Goal: Answer question/provide support

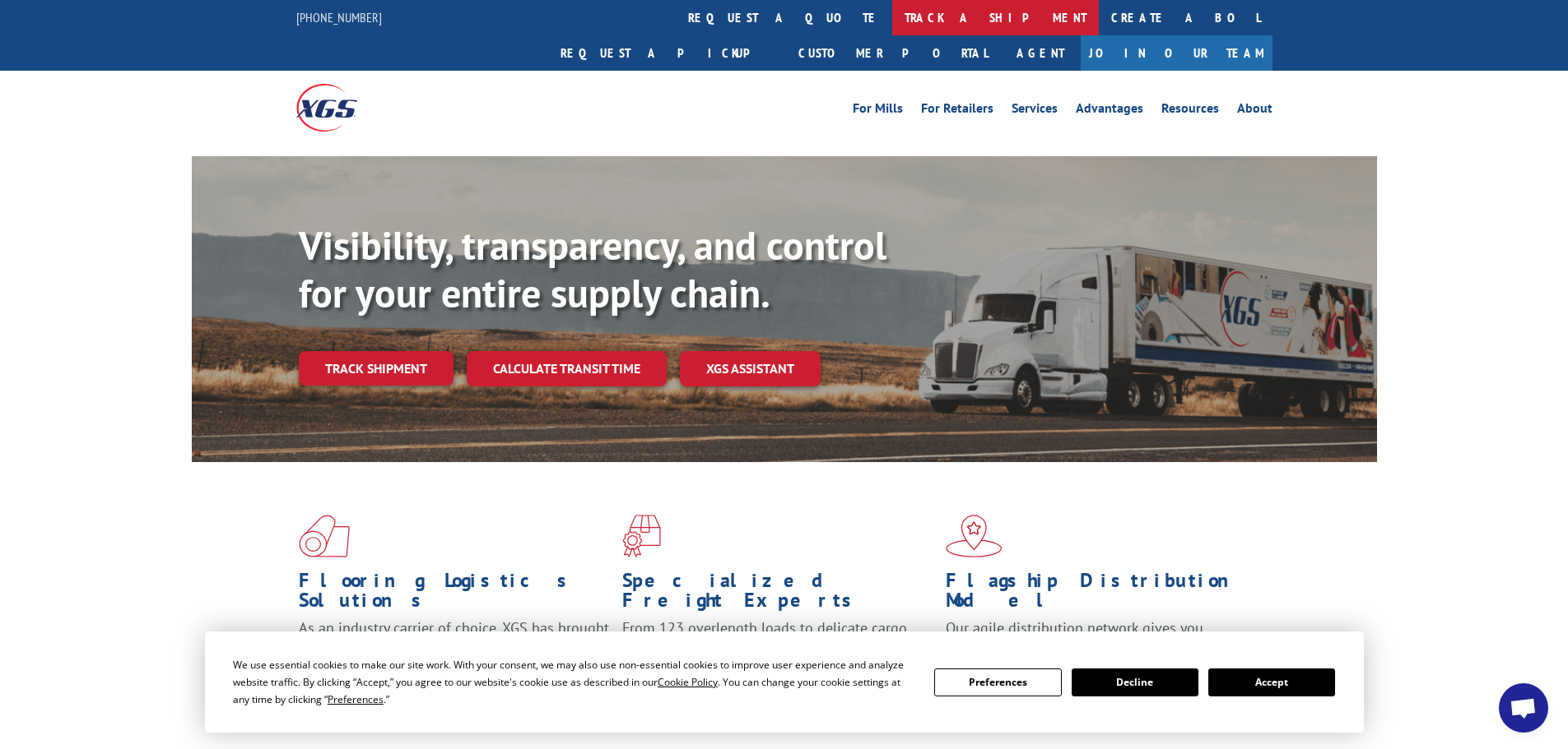
click at [892, 12] on link "track a shipment" at bounding box center [995, 17] width 206 height 36
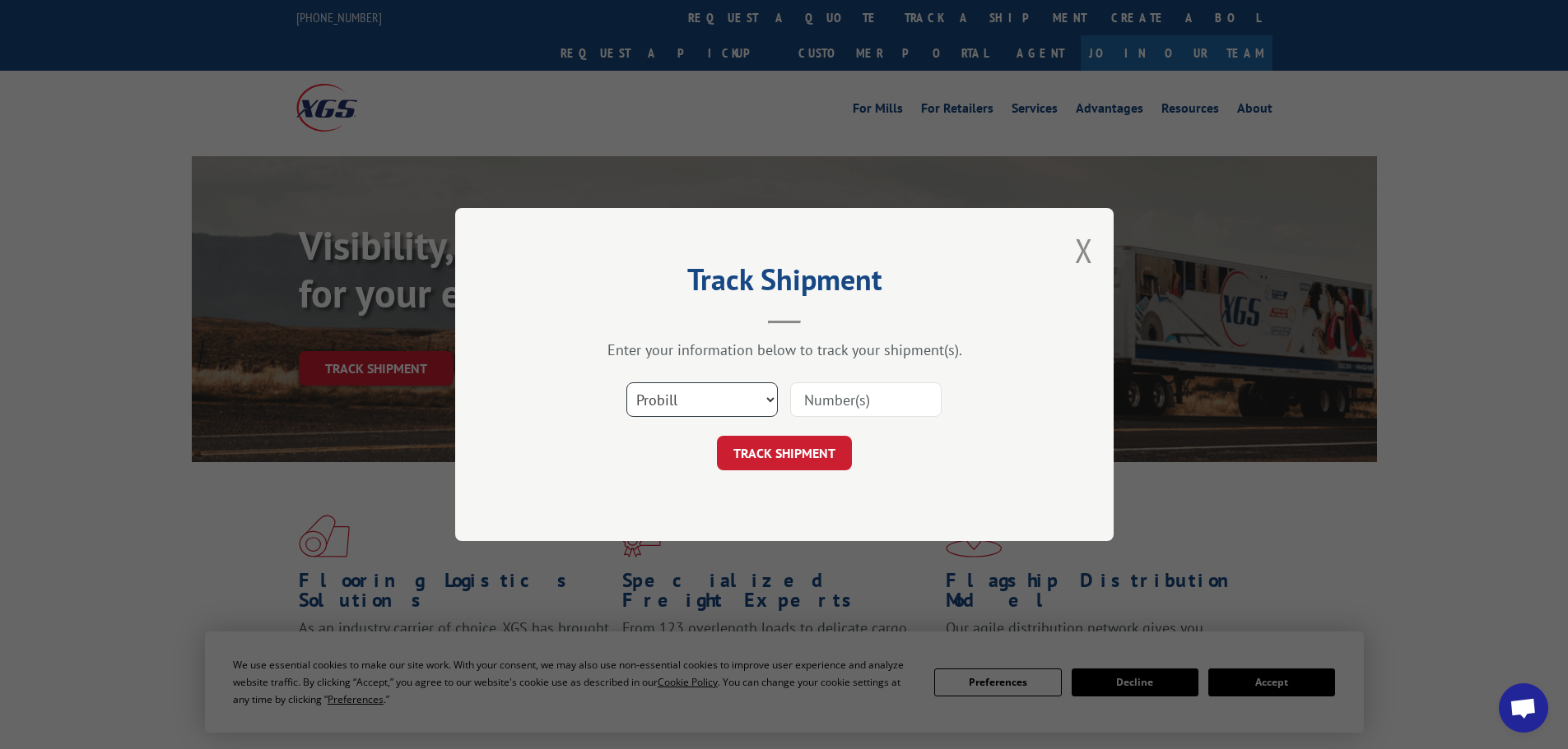
click at [664, 393] on select "Select category... Probill BOL PO" at bounding box center [702, 400] width 152 height 35
select select "po"
click at [626, 382] on select "Select category... Probill BOL PO" at bounding box center [702, 400] width 152 height 35
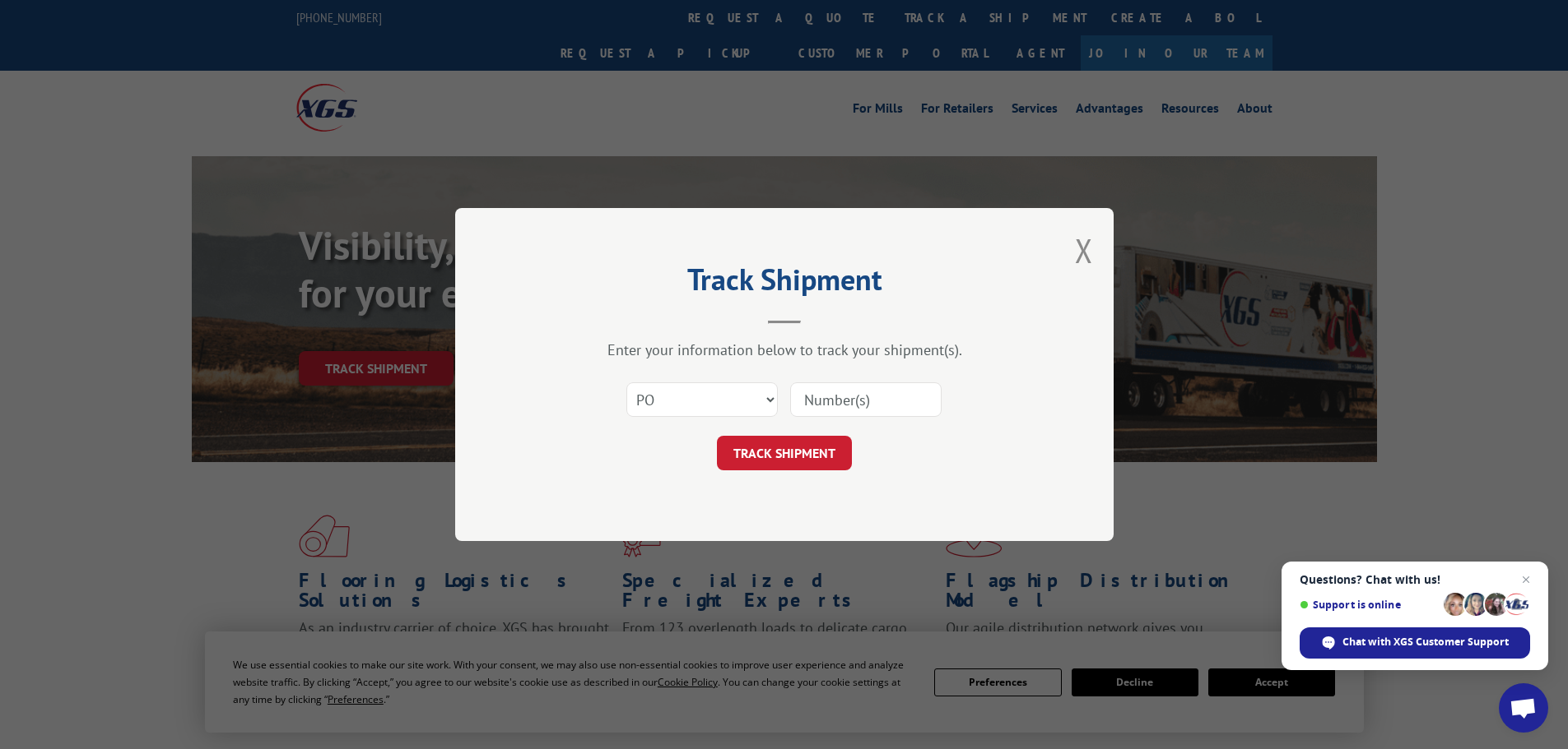
click at [840, 401] on input at bounding box center [866, 400] width 152 height 35
paste input "42504150"
type input "42504150"
click at [811, 453] on button "TRACK SHIPMENT" at bounding box center [784, 453] width 135 height 35
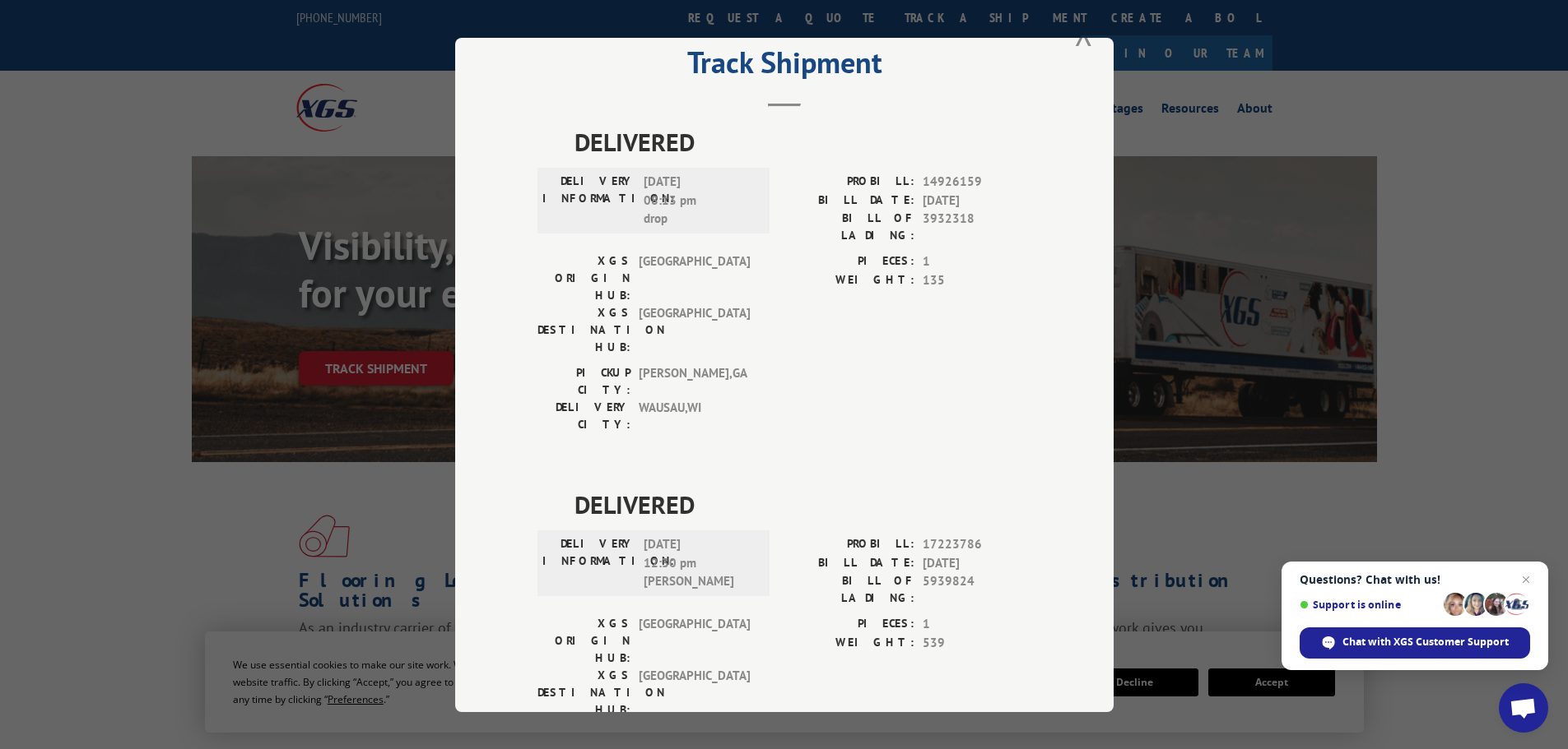
scroll to position [67, 0]
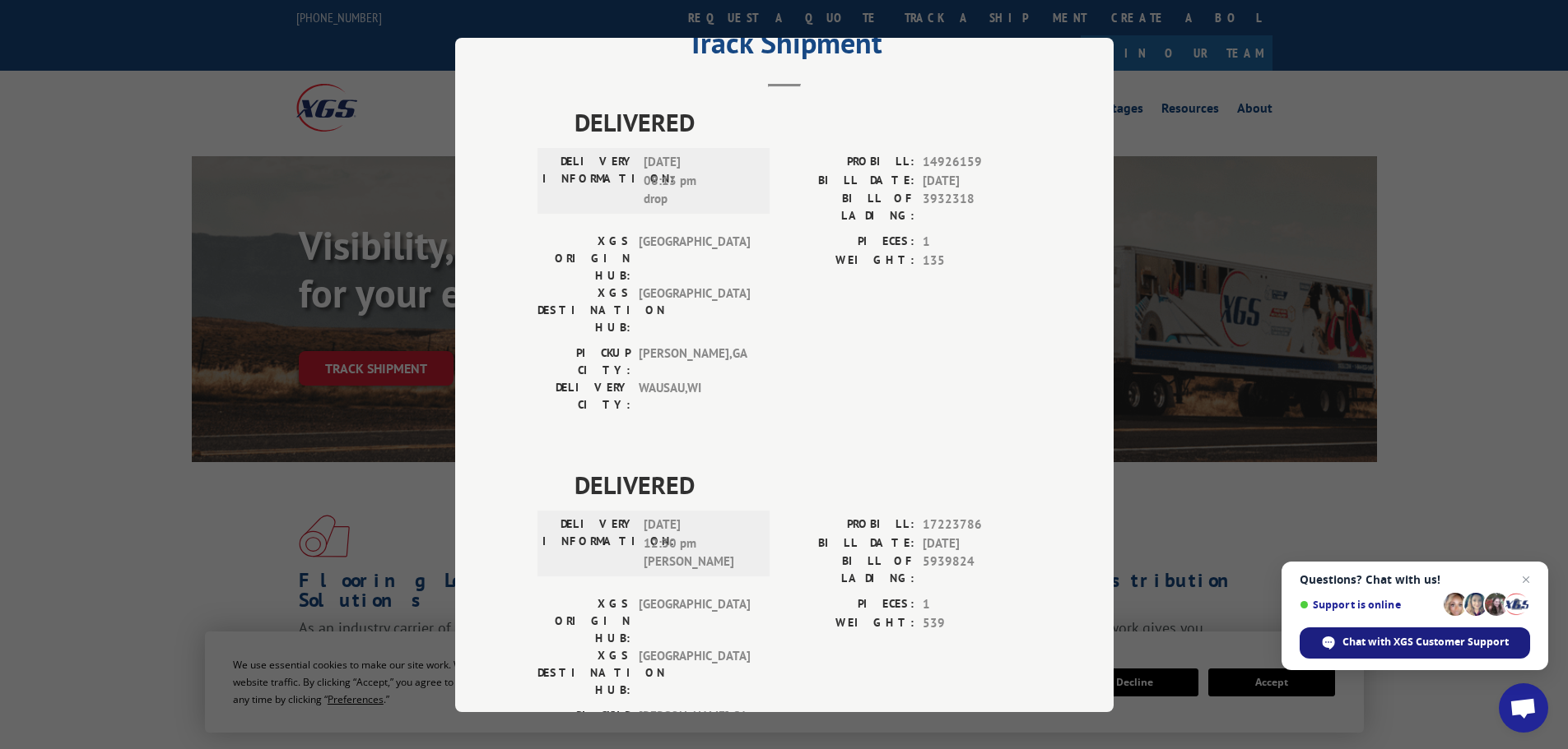
click at [1417, 642] on span "Chat with XGS Customer Support" at bounding box center [1426, 642] width 166 height 15
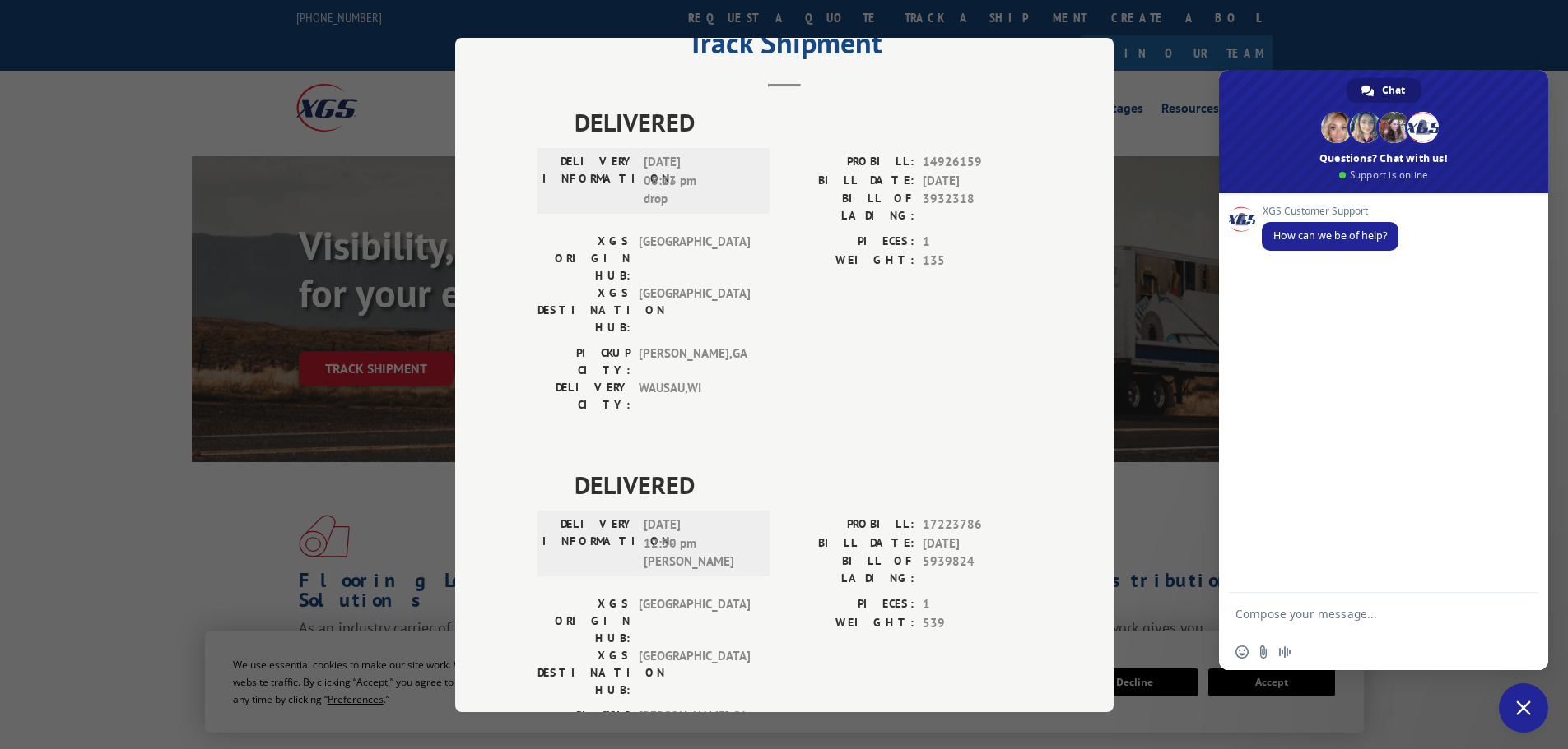
click at [1273, 623] on textarea "Compose your message..." at bounding box center [1366, 613] width 264 height 41
click at [950, 553] on span "5939824" at bounding box center [977, 570] width 109 height 35
copy span "5939824"
click at [1259, 614] on textarea "Compose your message..." at bounding box center [1366, 613] width 264 height 41
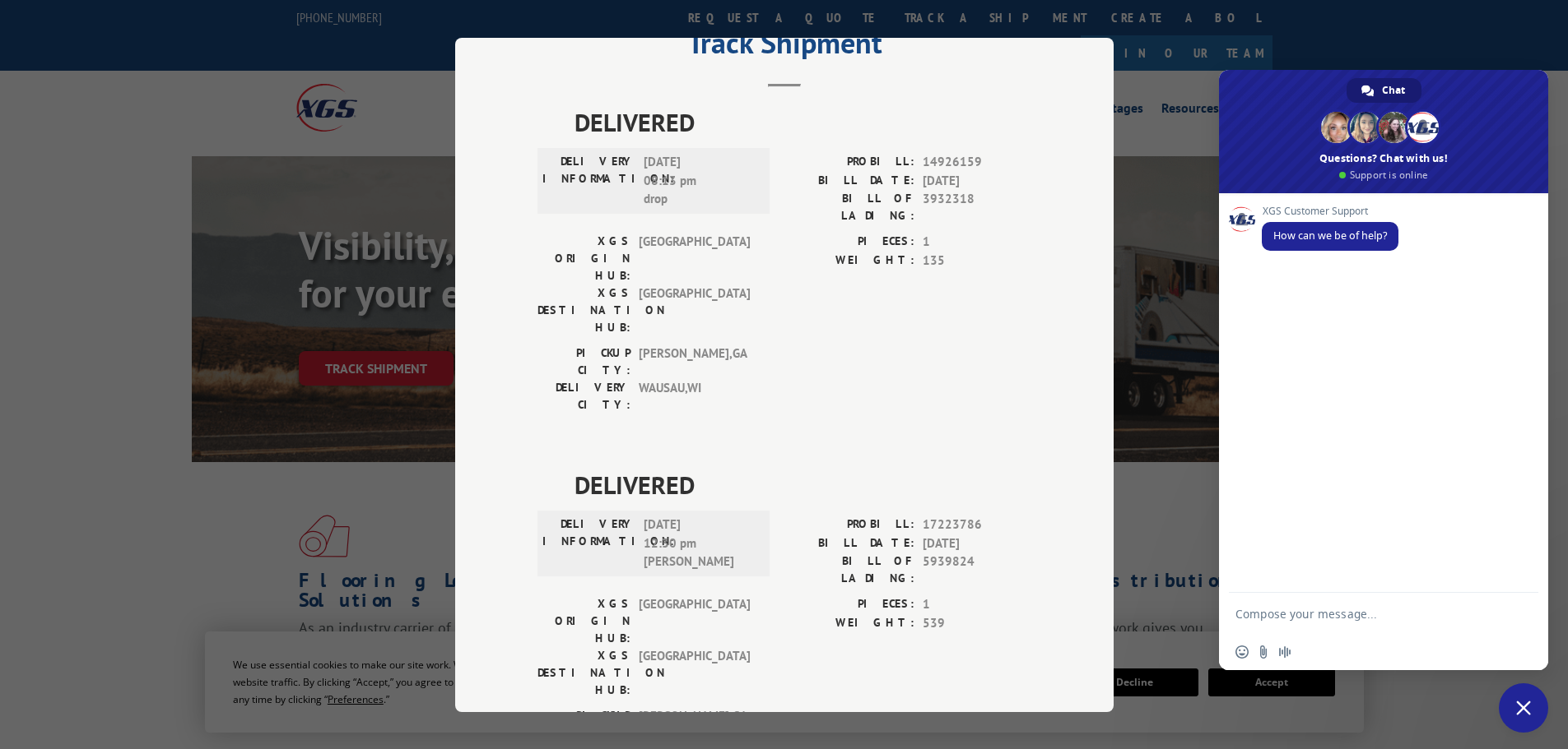
paste textarea "5939824"
click at [1232, 611] on div "5939824" at bounding box center [1383, 613] width 329 height 41
click at [1236, 609] on textarea "5939824" at bounding box center [1366, 613] width 264 height 41
click at [1347, 618] on textarea "BOL 5939824" at bounding box center [1366, 613] width 264 height 41
type textarea "BOL 5939824 - where was this delivered please"
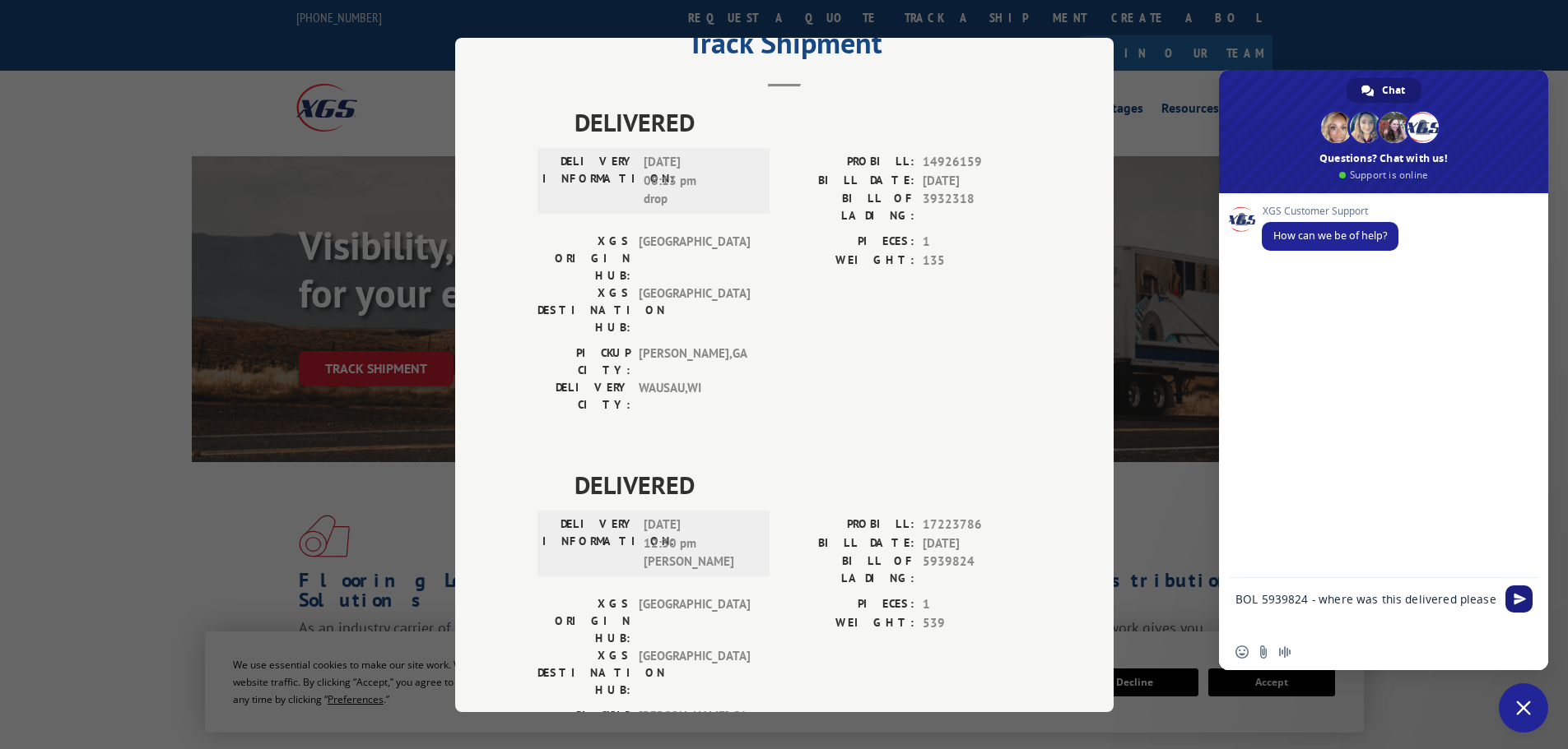
click at [1513, 594] on span "Send" at bounding box center [1520, 599] width 13 height 13
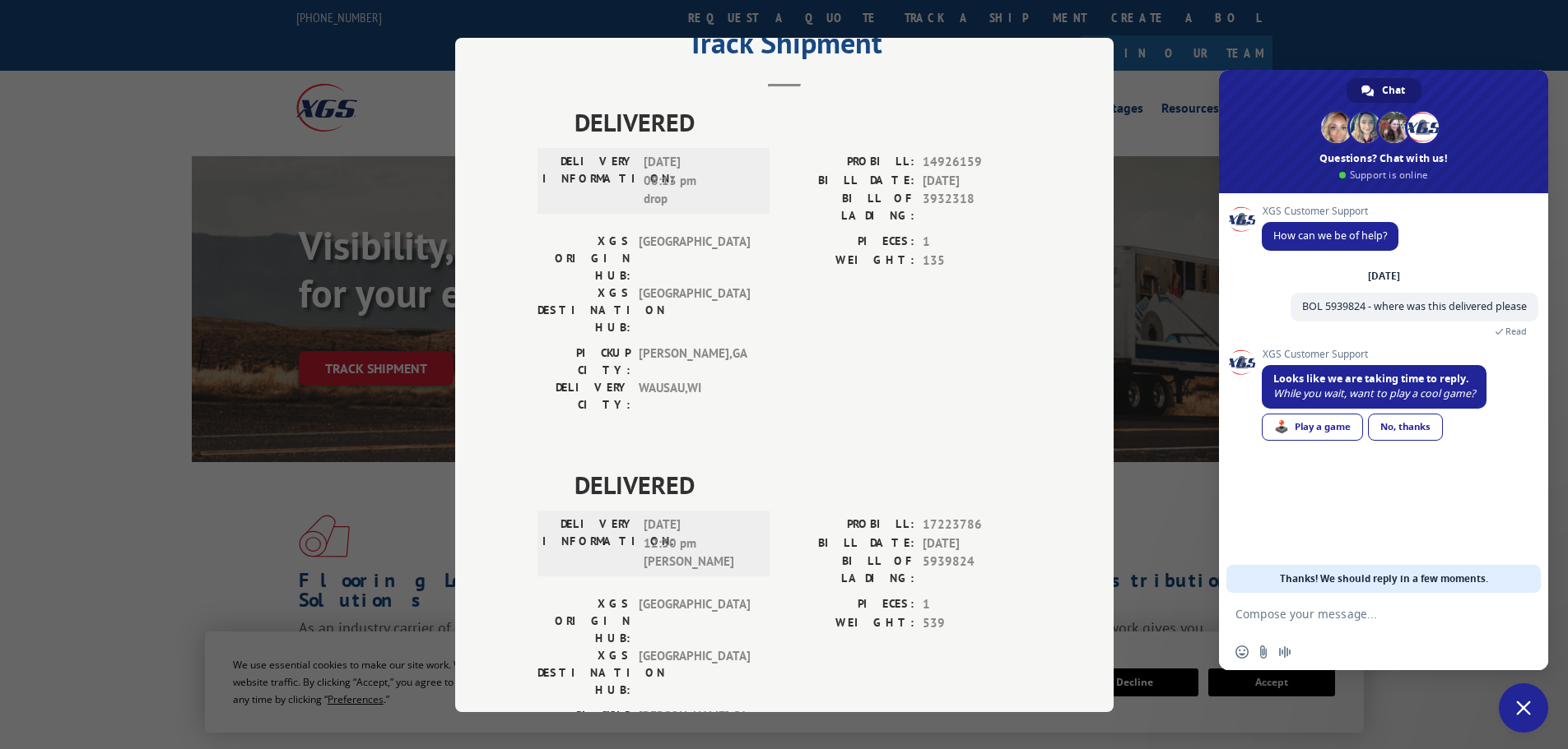
click at [1435, 412] on span "🕹️ Play a game No, thanks" at bounding box center [1374, 404] width 225 height 79
click at [1430, 426] on link "No, thanks" at bounding box center [1405, 428] width 75 height 27
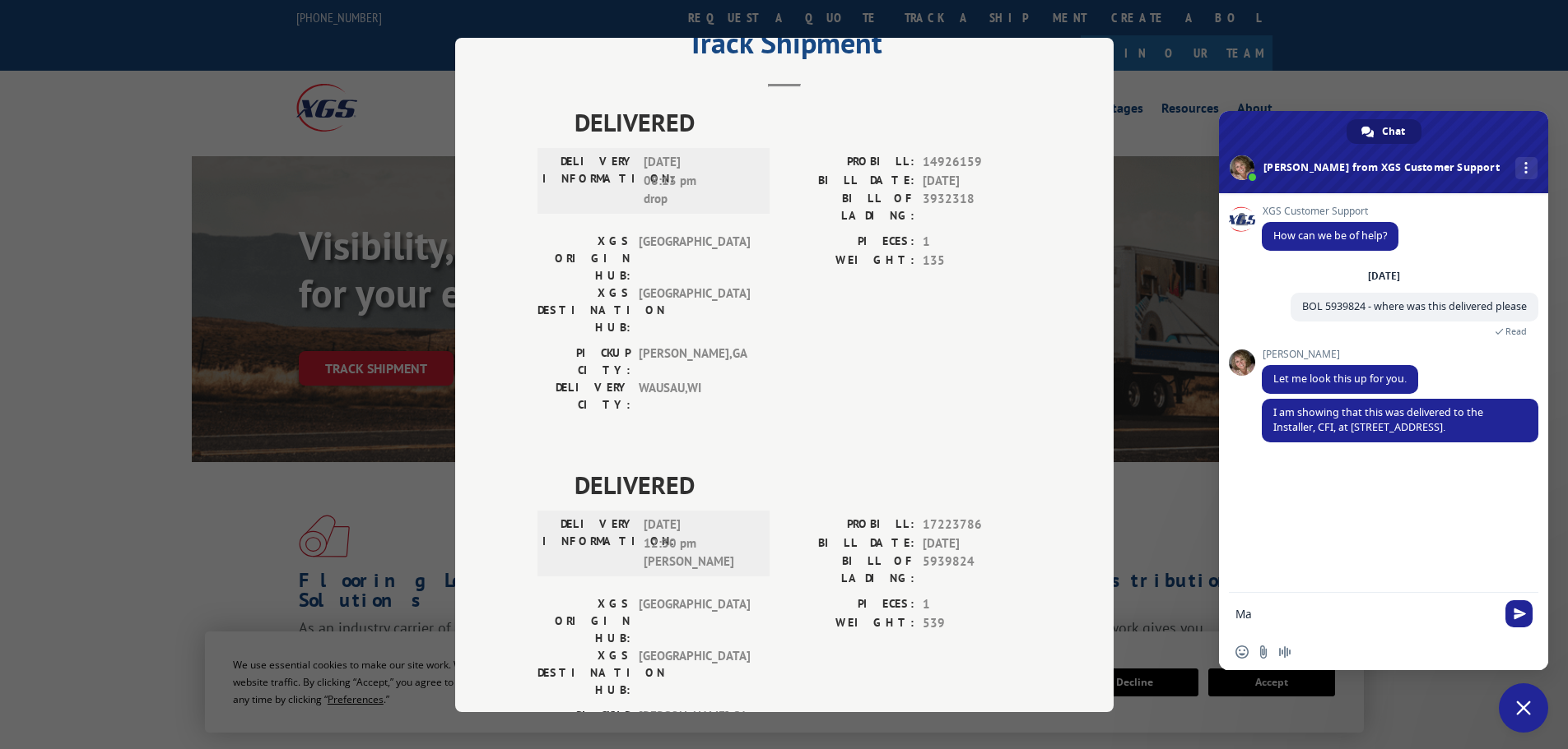
type textarea "M"
type textarea "can i see the POD w/signature?"
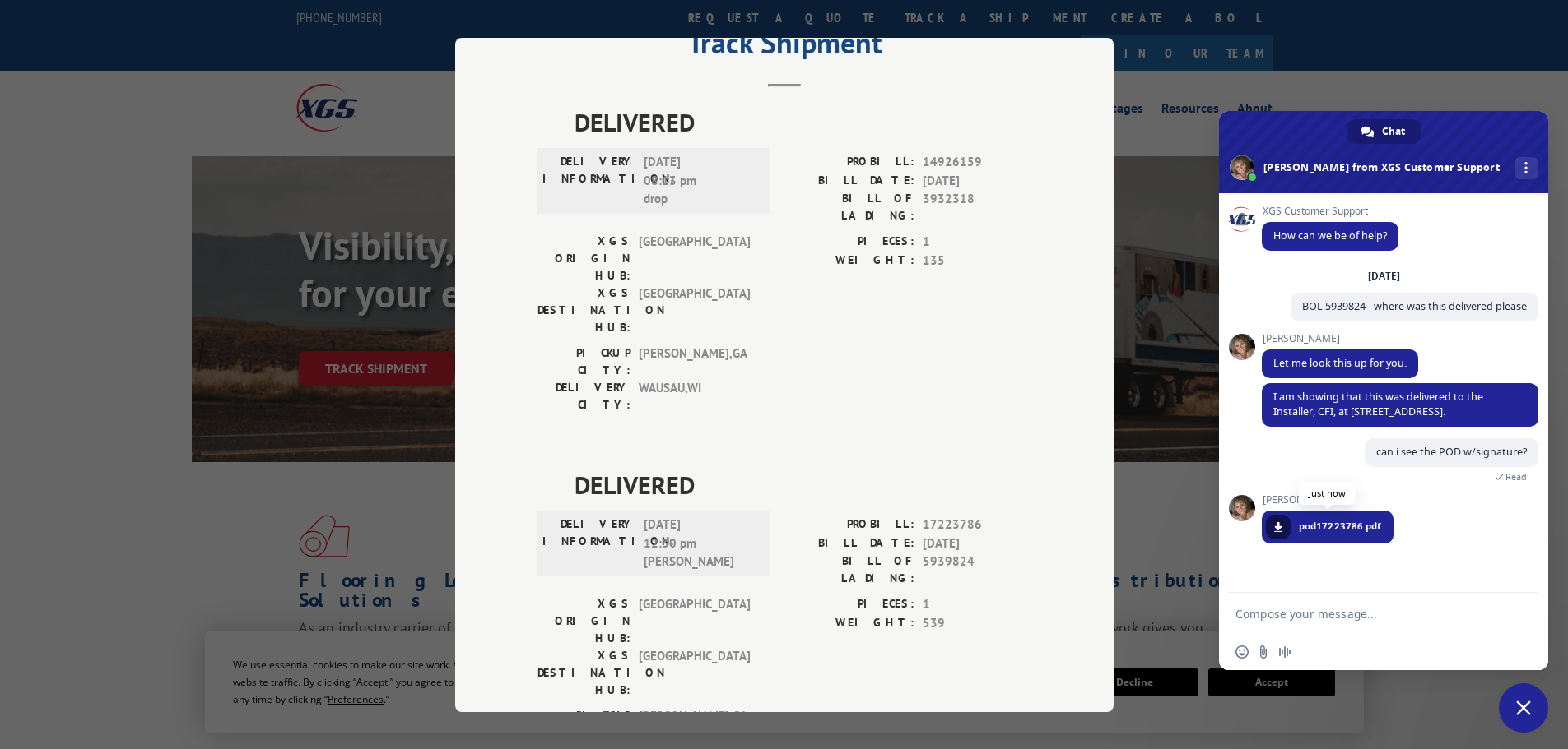
click at [1324, 534] on span "pod17223786.pdf" at bounding box center [1340, 526] width 82 height 15
click at [1280, 532] on span at bounding box center [1278, 527] width 10 height 10
click at [1270, 615] on textarea "Compose your message..." at bounding box center [1366, 613] width 264 height 41
type textarea "thanks"
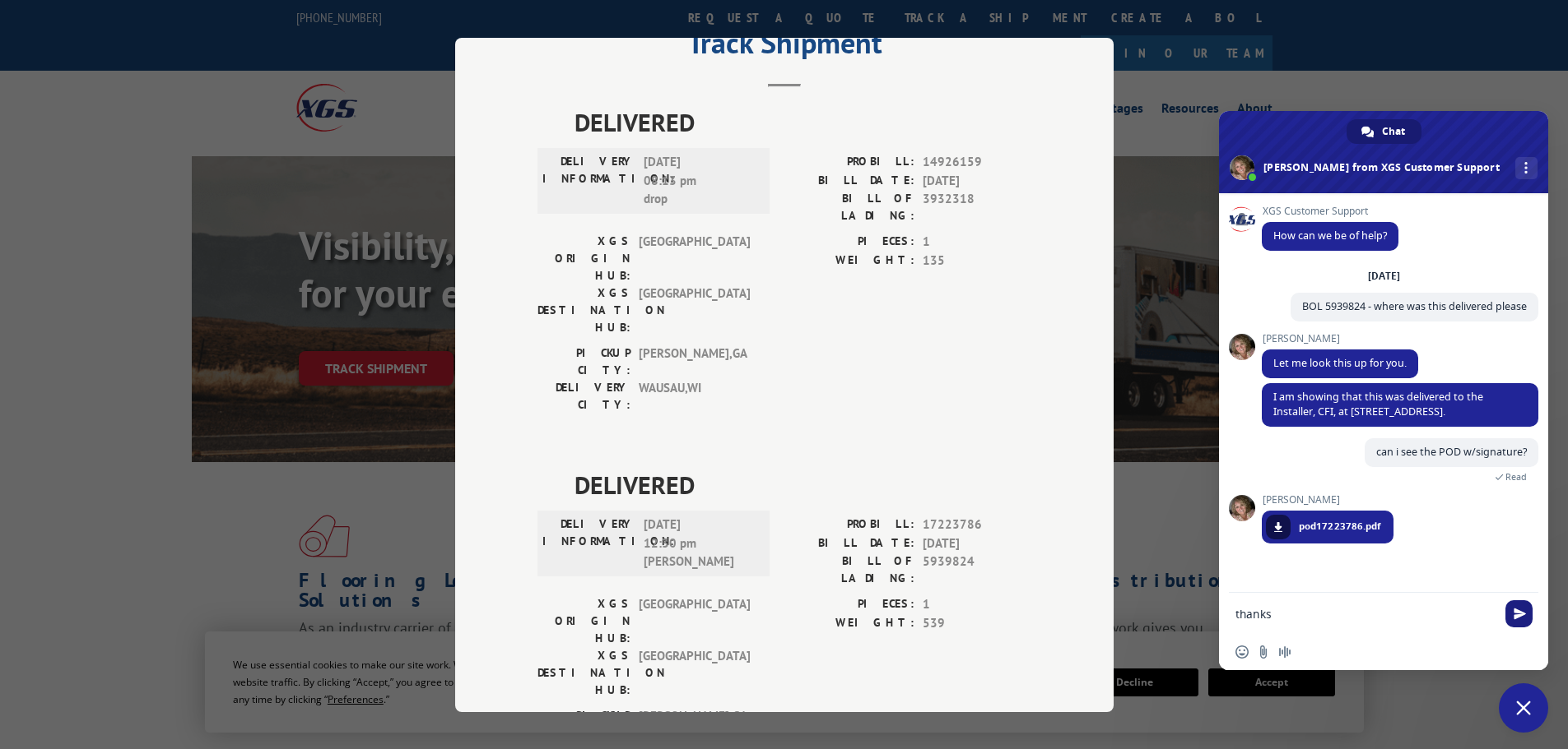
click at [1527, 615] on span "Send" at bounding box center [1519, 614] width 27 height 27
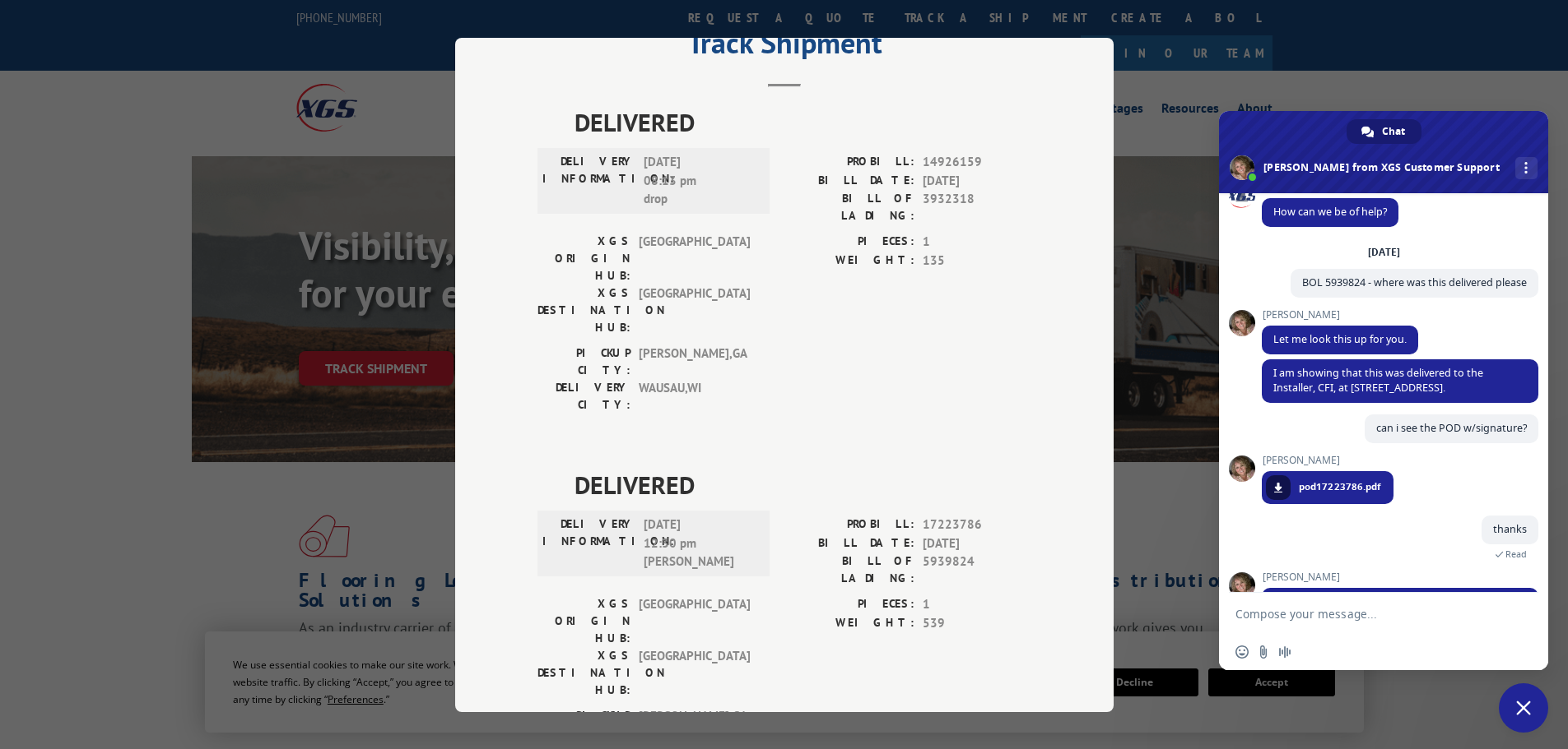
scroll to position [189, 0]
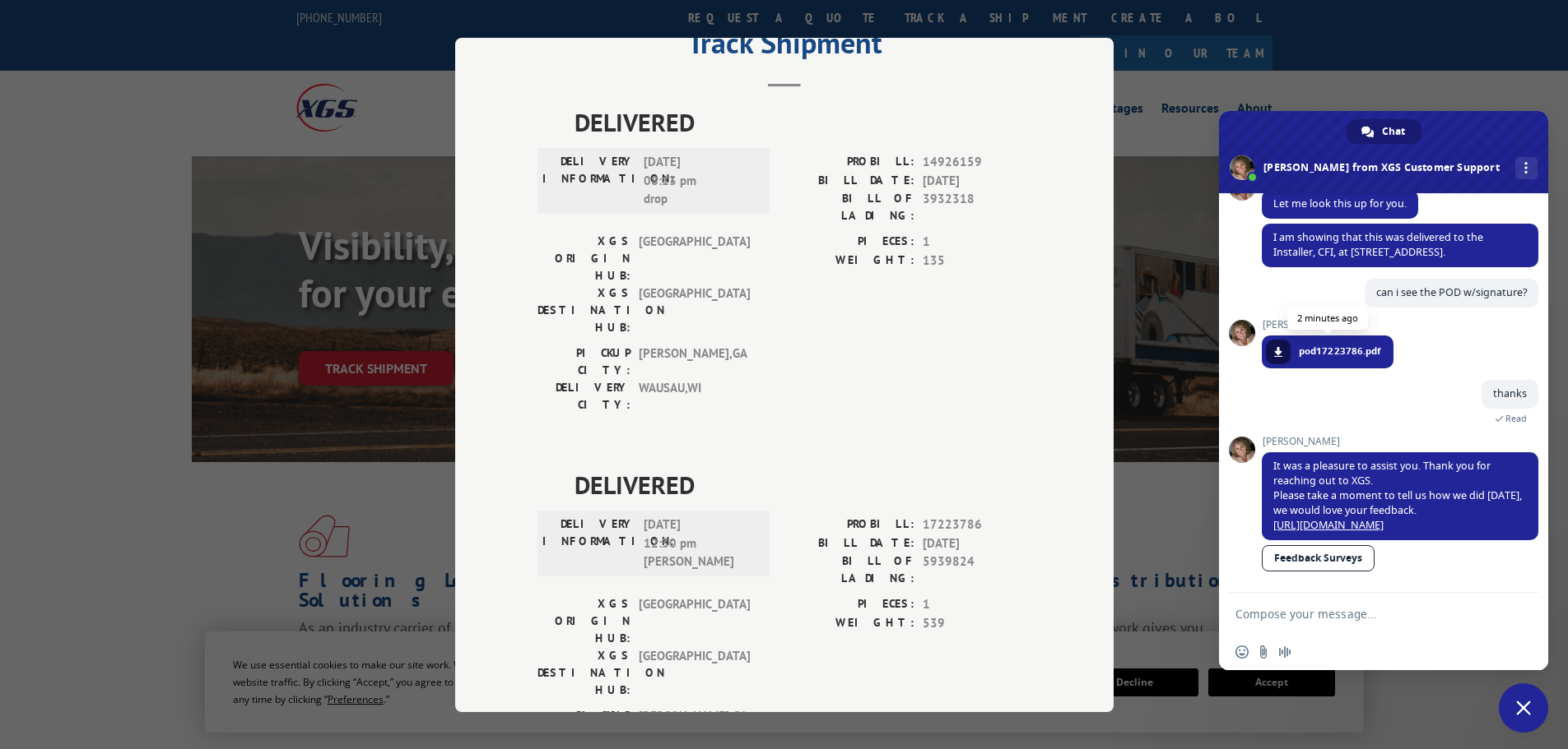
click at [1304, 344] on span "pod17223786.pdf" at bounding box center [1340, 351] width 82 height 15
